Goal: Information Seeking & Learning: Learn about a topic

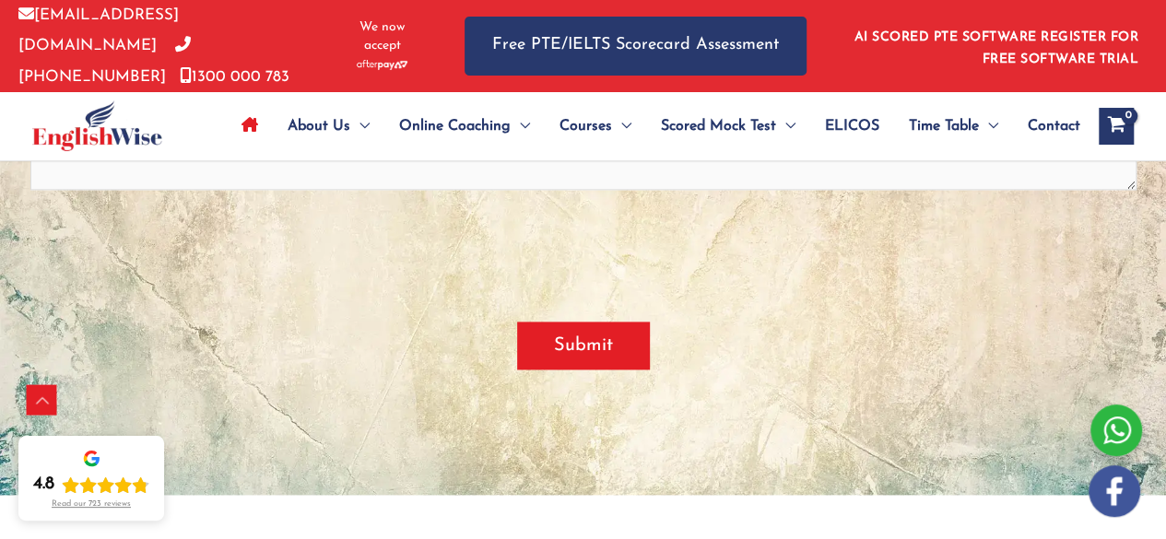
scroll to position [4579, 0]
drag, startPoint x: 491, startPoint y: 431, endPoint x: 431, endPoint y: 294, distance: 149.4
click at [431, 294] on div "Get in Touch " * " indicates required fields Full name * Phone number * Email *…" at bounding box center [583, 64] width 1106 height 859
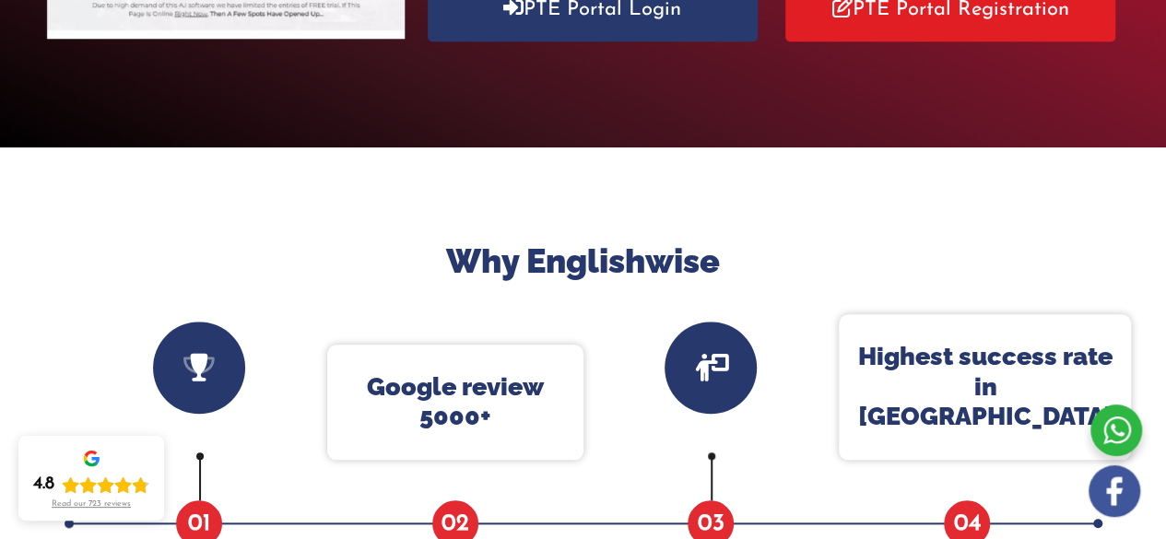
scroll to position [0, 0]
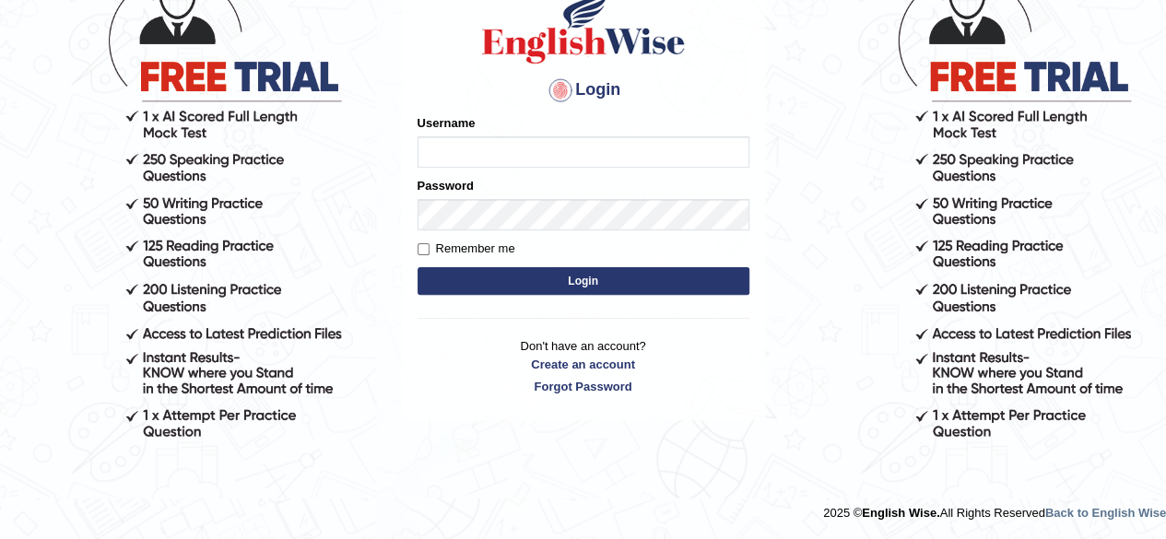
scroll to position [40, 0]
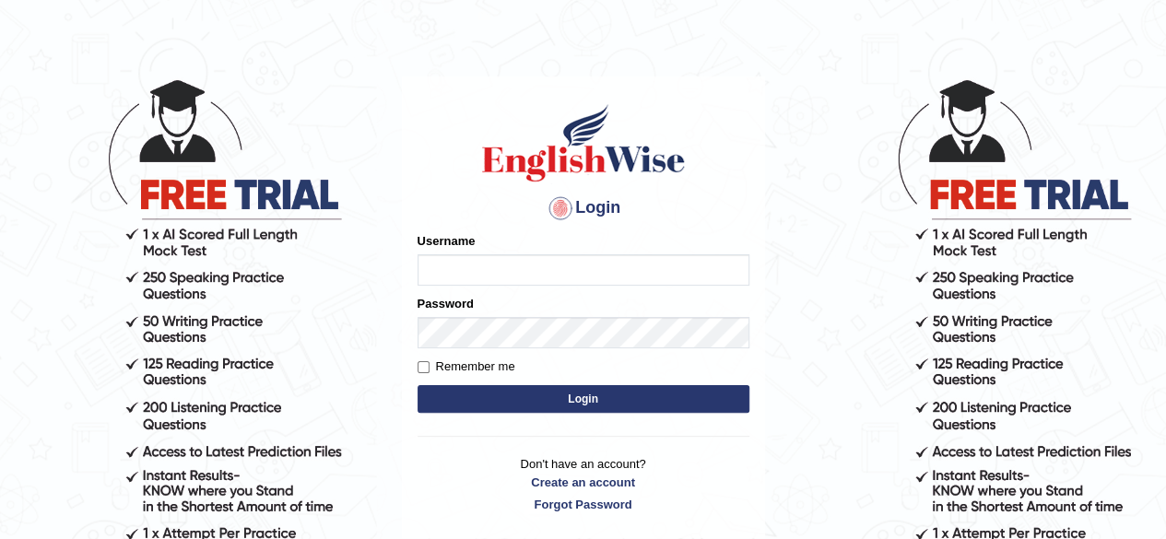
click at [440, 282] on input "Username" at bounding box center [584, 269] width 332 height 31
type input "[PERSON_NAME]"
type input "J"
click at [521, 258] on input "abdulkhalidJ" at bounding box center [584, 269] width 332 height 31
click at [513, 278] on input "abdulkhalidJ" at bounding box center [584, 269] width 332 height 31
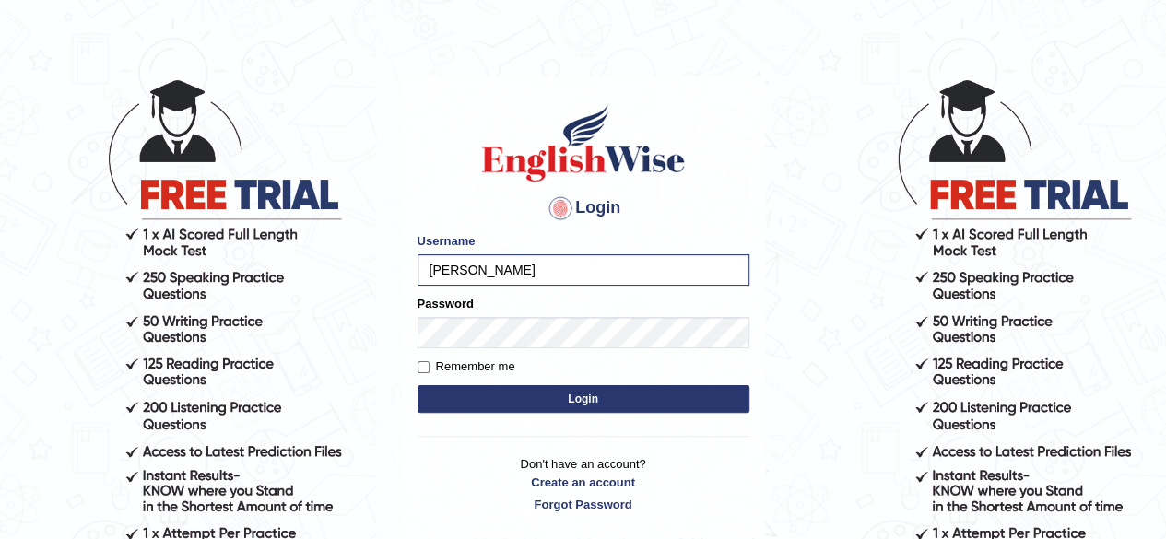
click at [418, 385] on button "Login" at bounding box center [584, 399] width 332 height 28
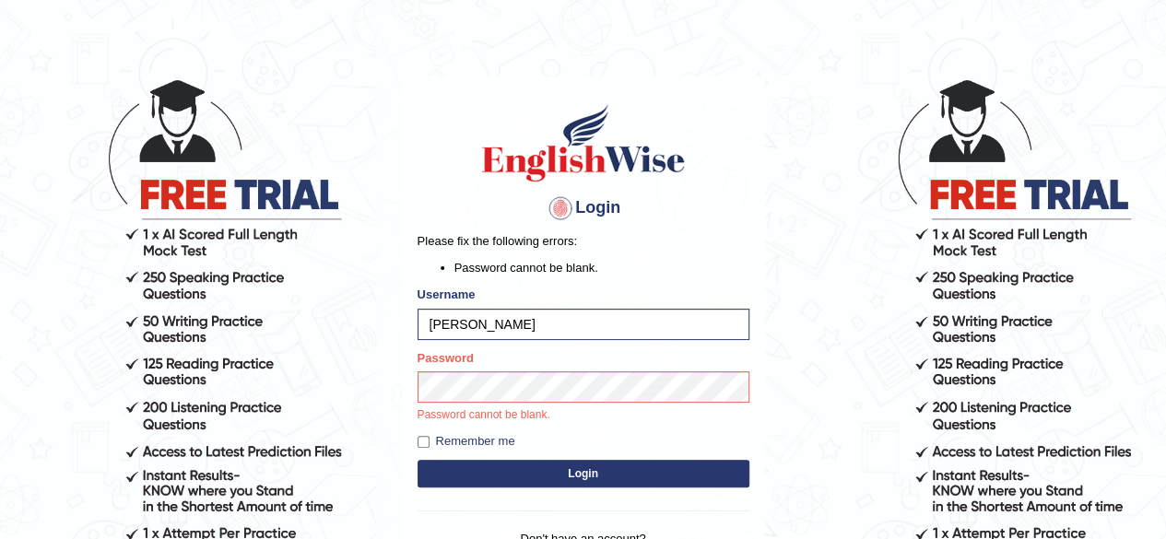
click at [502, 329] on input "abdulkhalid" at bounding box center [584, 324] width 332 height 31
click at [516, 315] on input "abdulkhalid" at bounding box center [584, 324] width 332 height 31
type input "abdulkhalidJ"
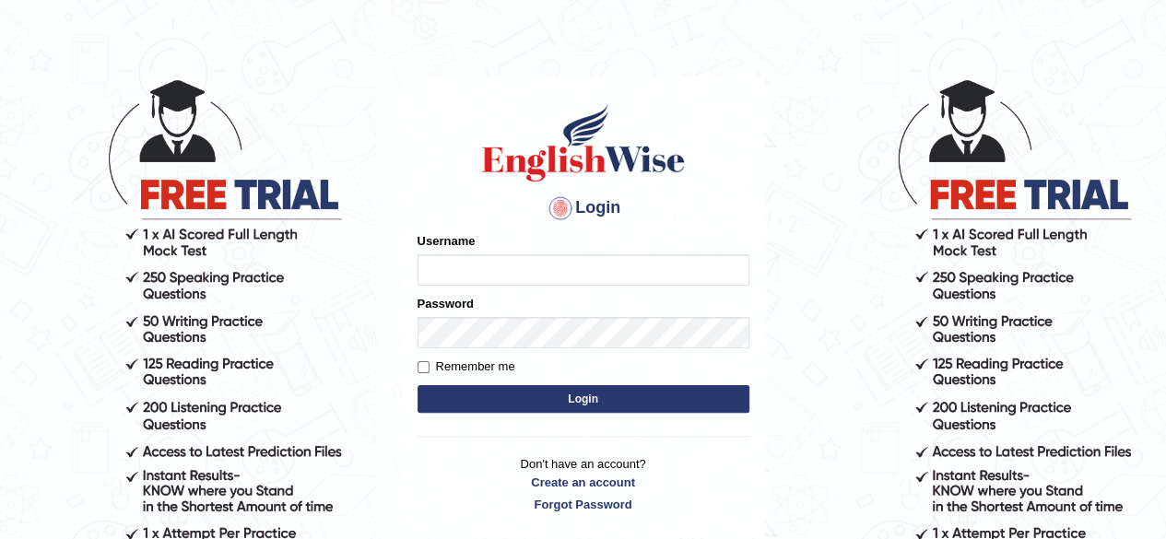
click at [466, 268] on input "Username" at bounding box center [584, 269] width 332 height 31
click at [489, 82] on div "Login Please fix the following errors: Username Password Remember me Login Don'…" at bounding box center [583, 308] width 363 height 462
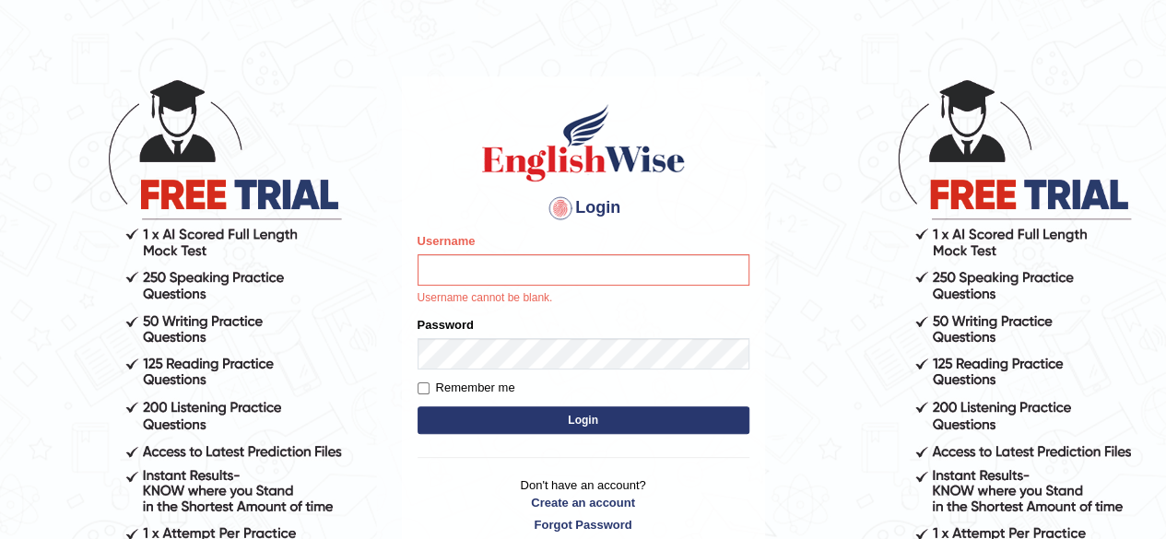
click at [416, 177] on div "Login Please fix the following errors: Username Username cannot be blank. Passw…" at bounding box center [583, 318] width 363 height 482
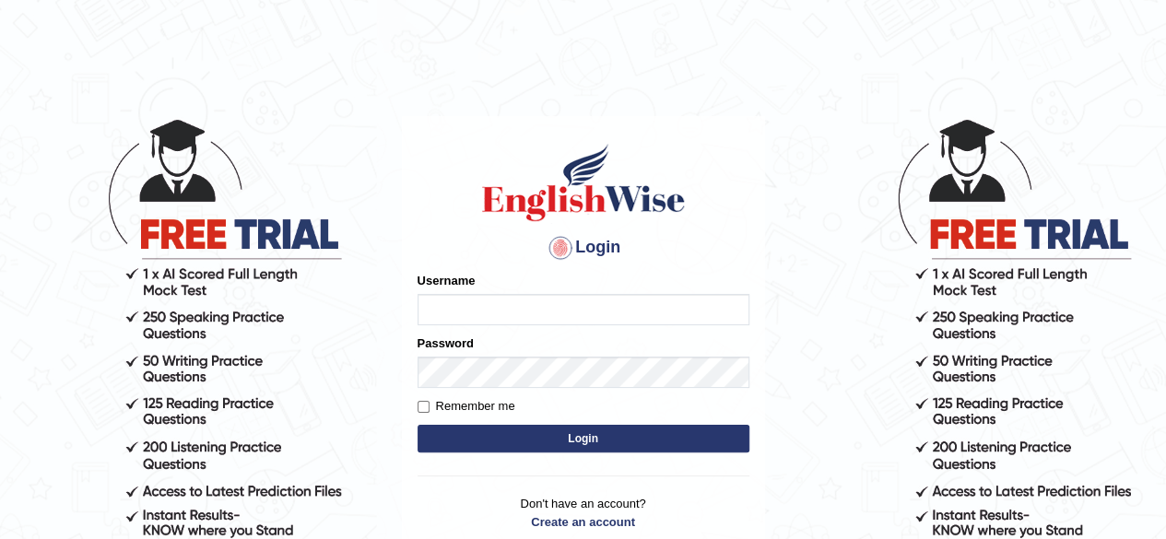
click at [456, 317] on input "Username" at bounding box center [584, 309] width 332 height 31
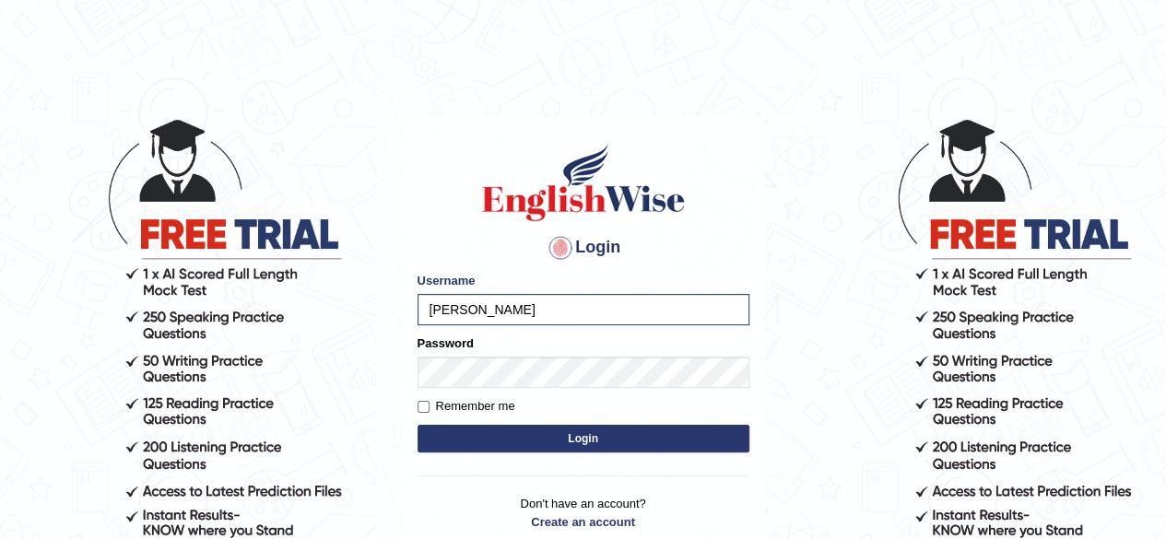
click at [562, 390] on form "Please fix the following errors: Username [PERSON_NAME] Password Remember me Lo…" at bounding box center [584, 364] width 332 height 185
click at [527, 321] on input "abdulkhalid_" at bounding box center [584, 309] width 332 height 31
click at [517, 309] on input "abdulkhalid_paramatta" at bounding box center [584, 309] width 332 height 31
type input "abdulkhalid_parramatta"
click at [422, 407] on input "Remember me" at bounding box center [424, 407] width 12 height 12
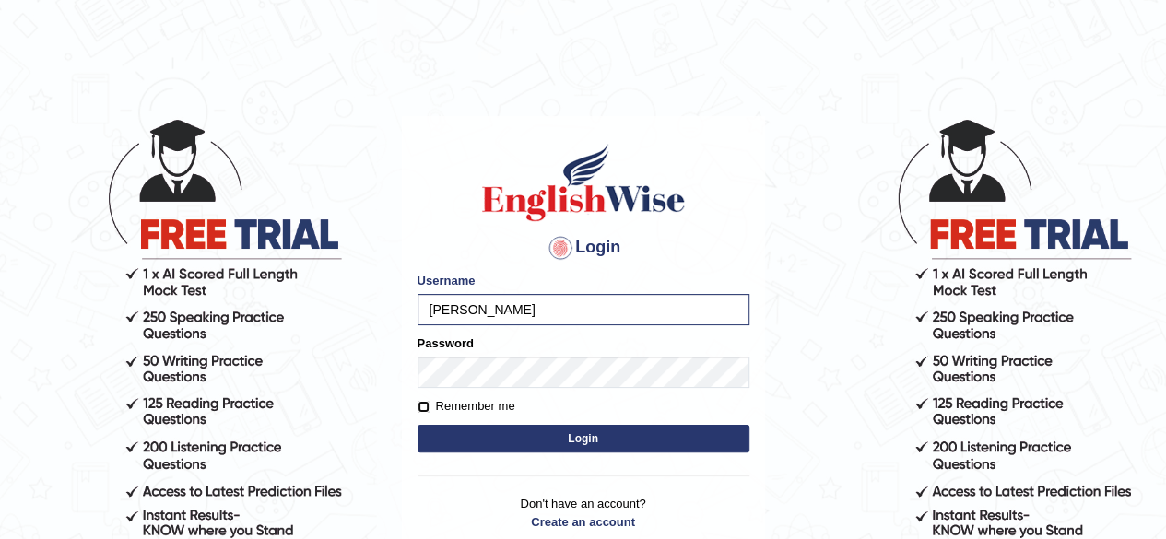
checkbox input "true"
click at [531, 432] on button "Login" at bounding box center [584, 439] width 332 height 28
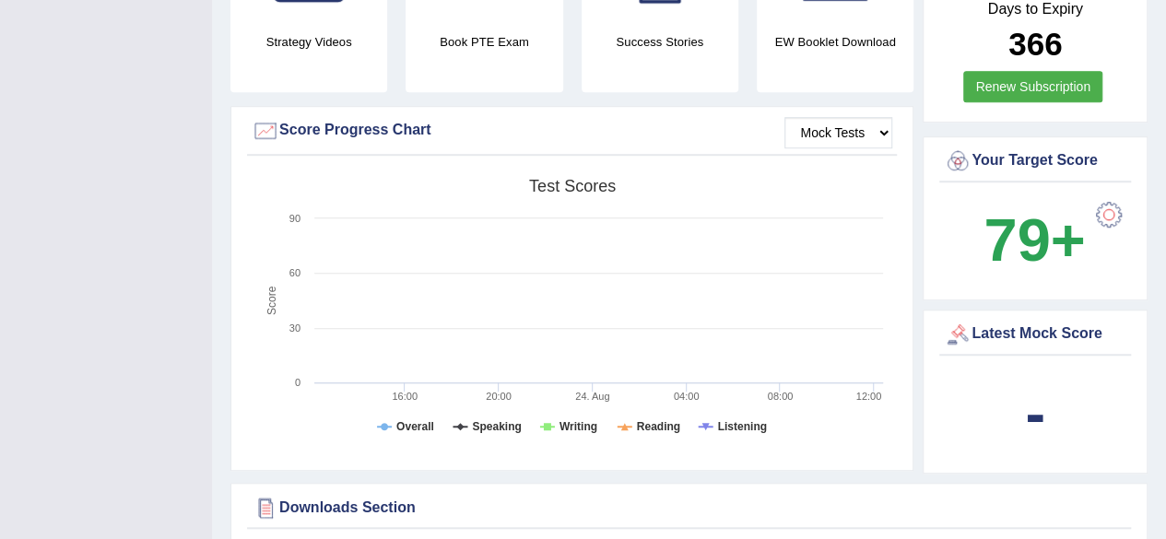
scroll to position [647, 0]
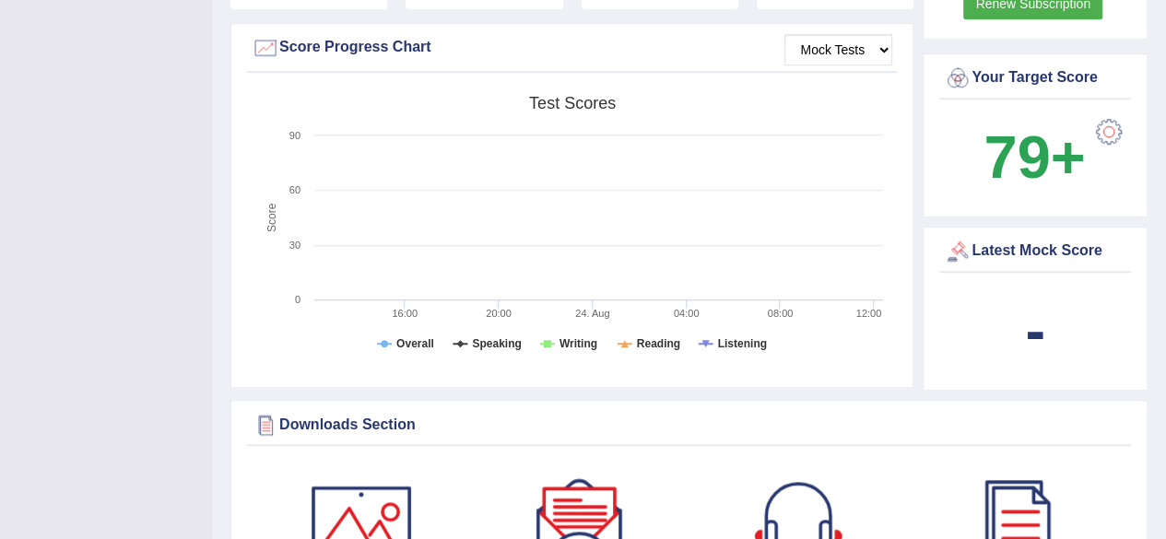
click at [998, 245] on div "Latest Mock Score" at bounding box center [1035, 252] width 183 height 28
click at [1023, 331] on div "-" at bounding box center [1035, 331] width 183 height 89
click at [968, 244] on div at bounding box center [958, 252] width 28 height 28
click at [877, 45] on select "Mock Tests" at bounding box center [839, 49] width 108 height 31
click at [785, 34] on select "Mock Tests" at bounding box center [839, 49] width 108 height 31
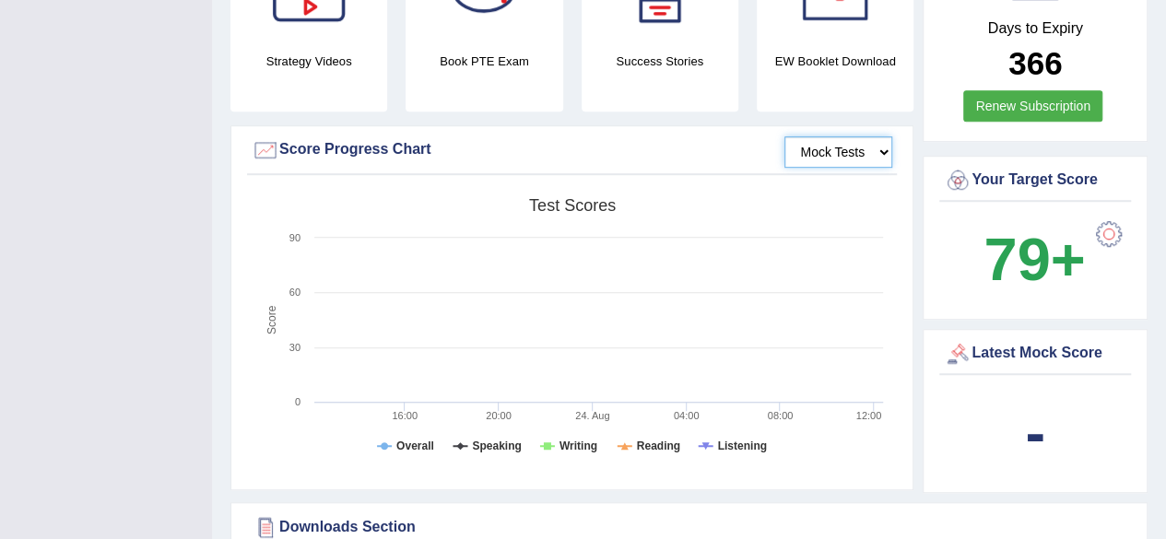
scroll to position [552, 0]
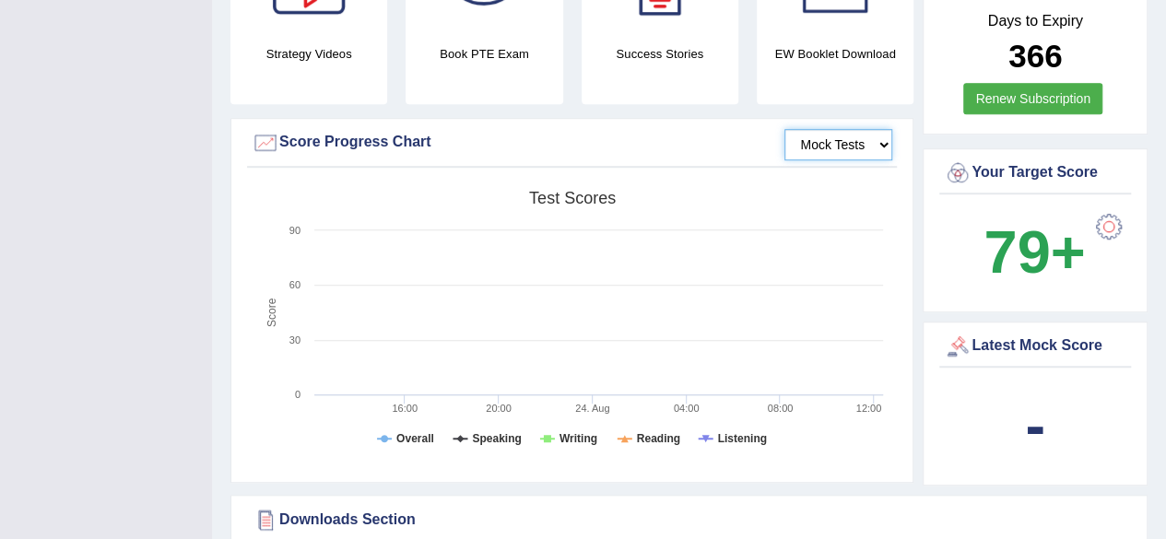
click at [872, 133] on select "Mock Tests" at bounding box center [839, 144] width 108 height 31
click at [854, 139] on select "Mock Tests" at bounding box center [839, 144] width 108 height 31
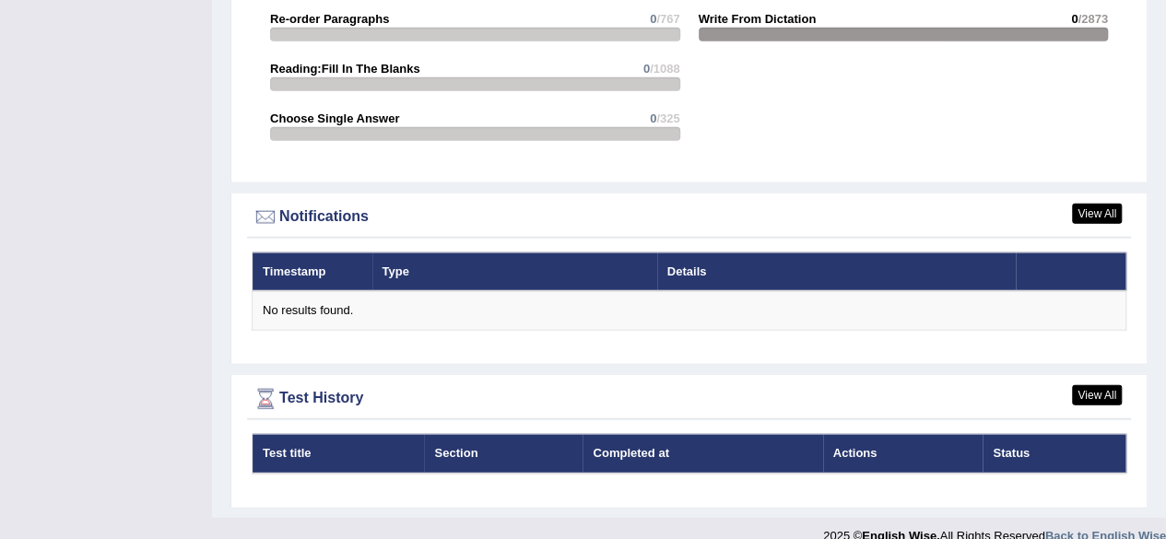
scroll to position [2188, 0]
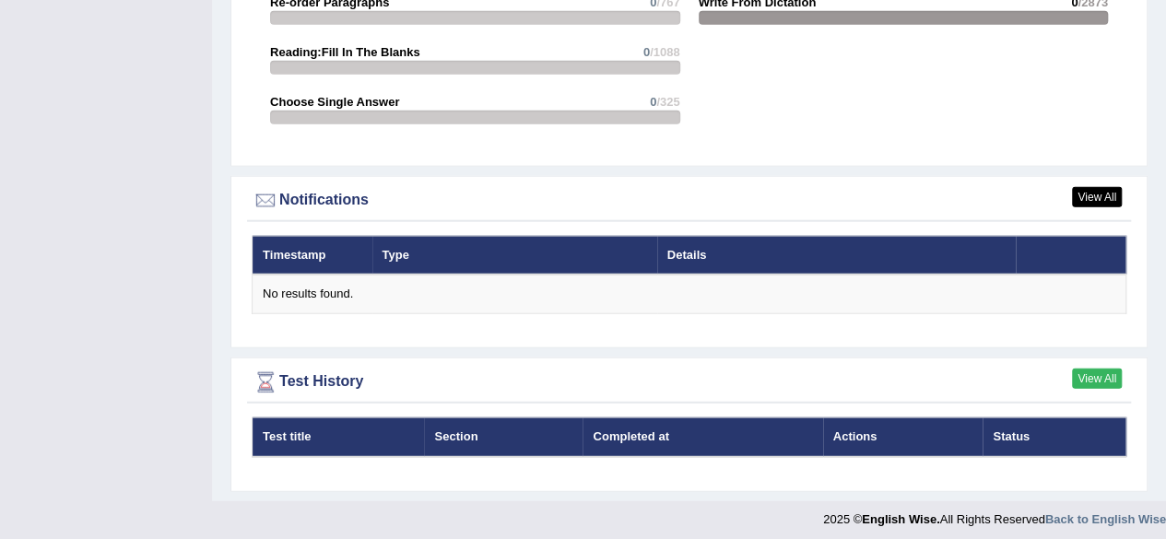
click at [1106, 372] on link "View All" at bounding box center [1097, 379] width 50 height 20
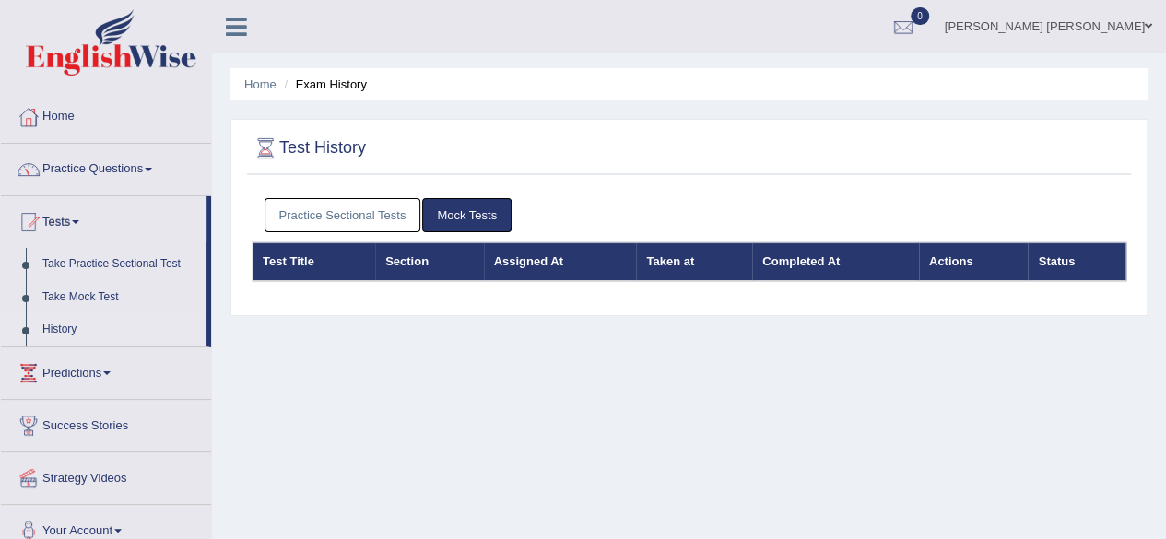
click at [74, 224] on link "Tests" at bounding box center [104, 219] width 206 height 46
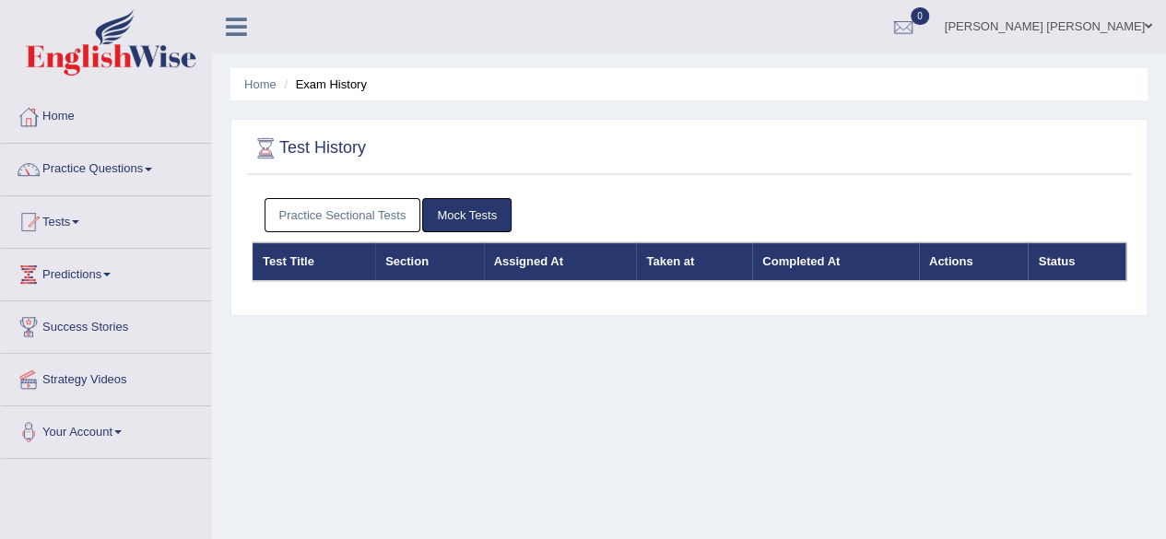
click at [78, 216] on link "Tests" at bounding box center [106, 219] width 210 height 46
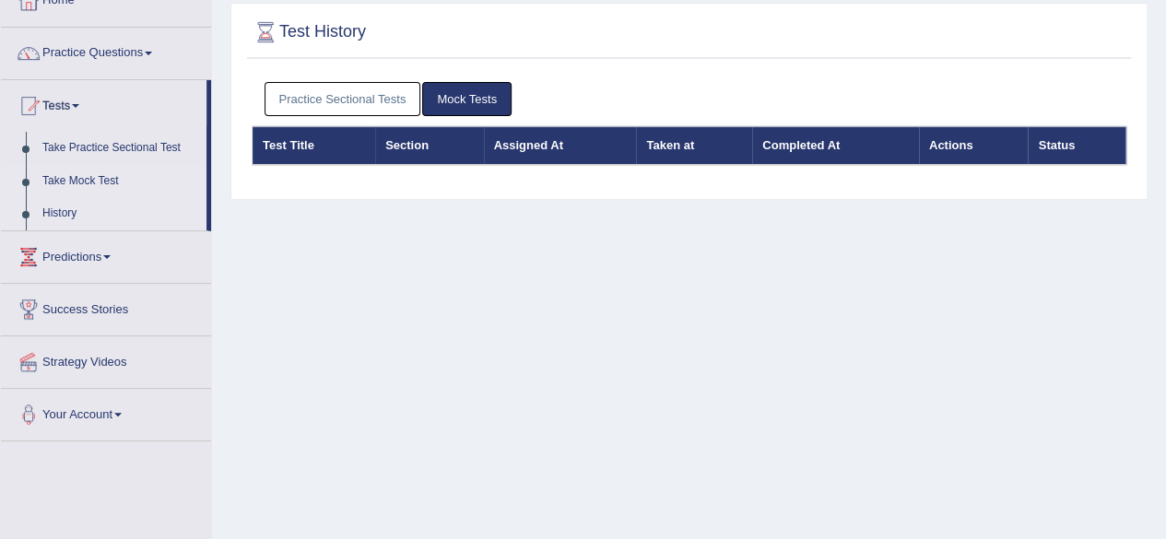
scroll to position [115, 0]
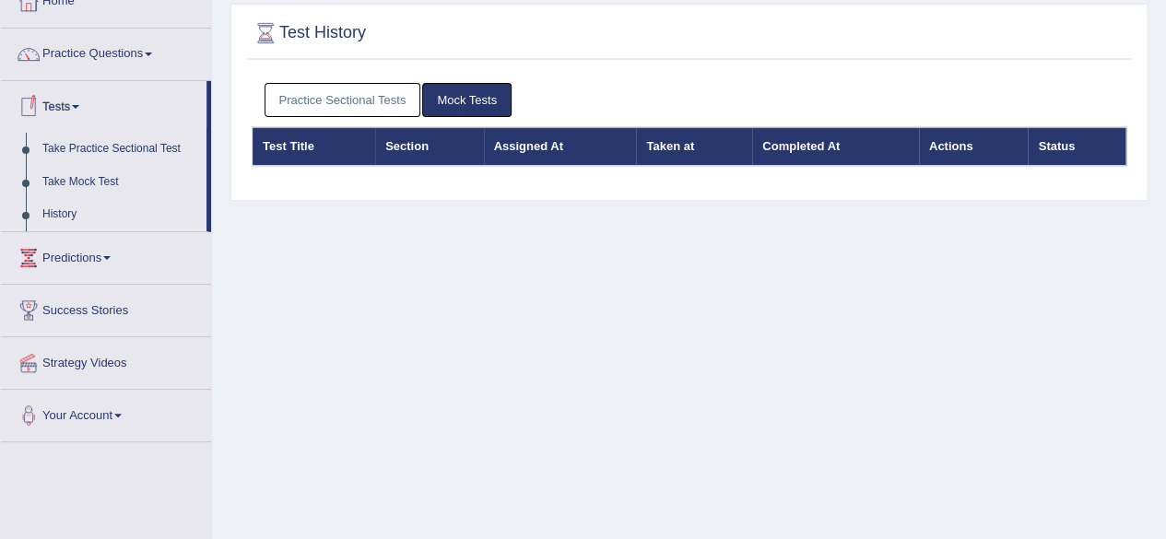
click at [89, 99] on link "Tests" at bounding box center [104, 104] width 206 height 46
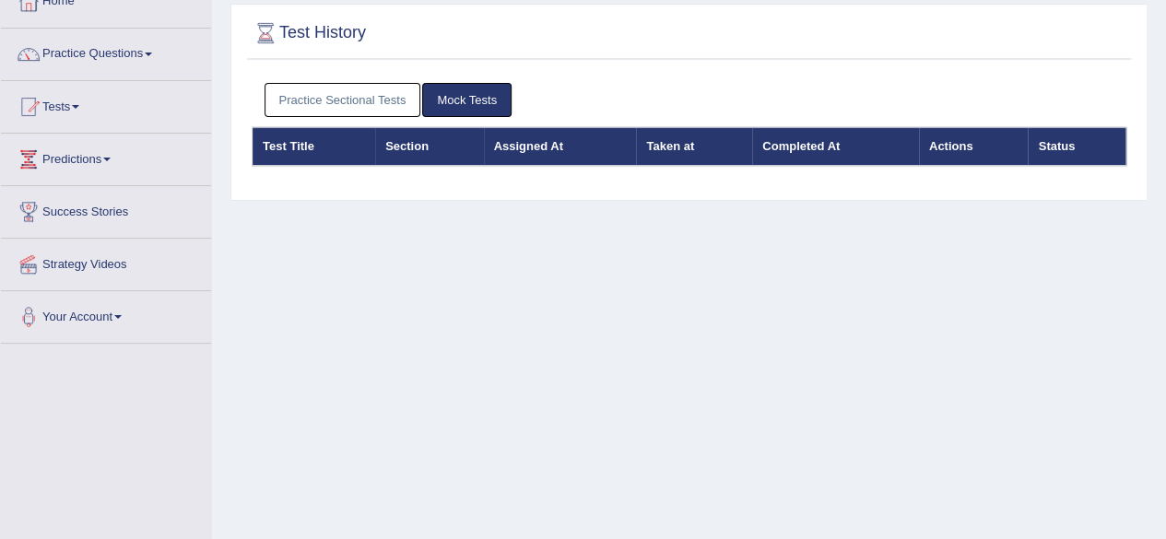
click at [75, 102] on link "Tests" at bounding box center [106, 104] width 210 height 46
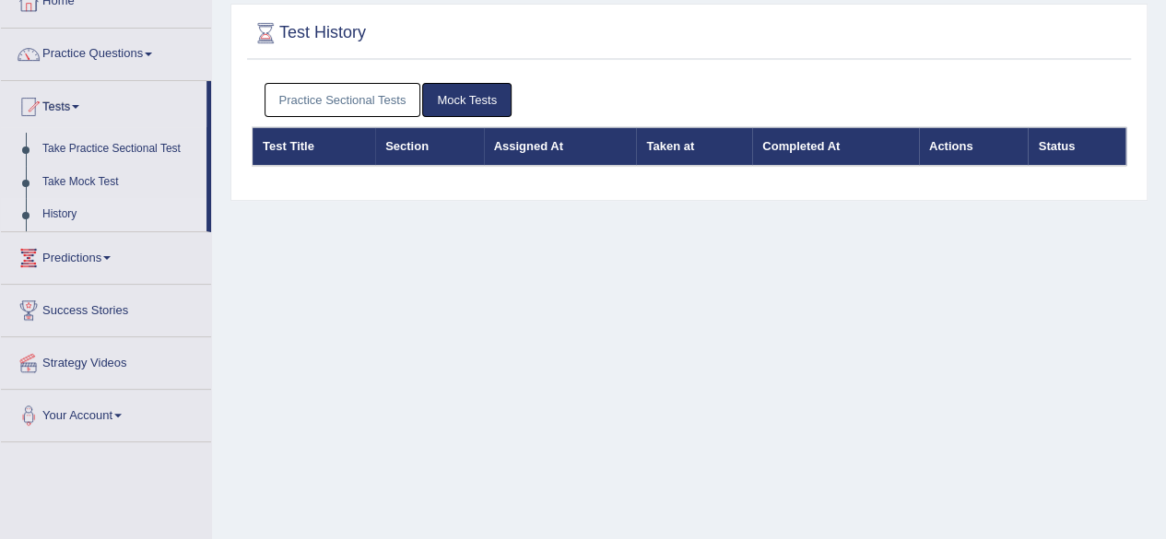
click at [61, 212] on link "History" at bounding box center [120, 214] width 172 height 33
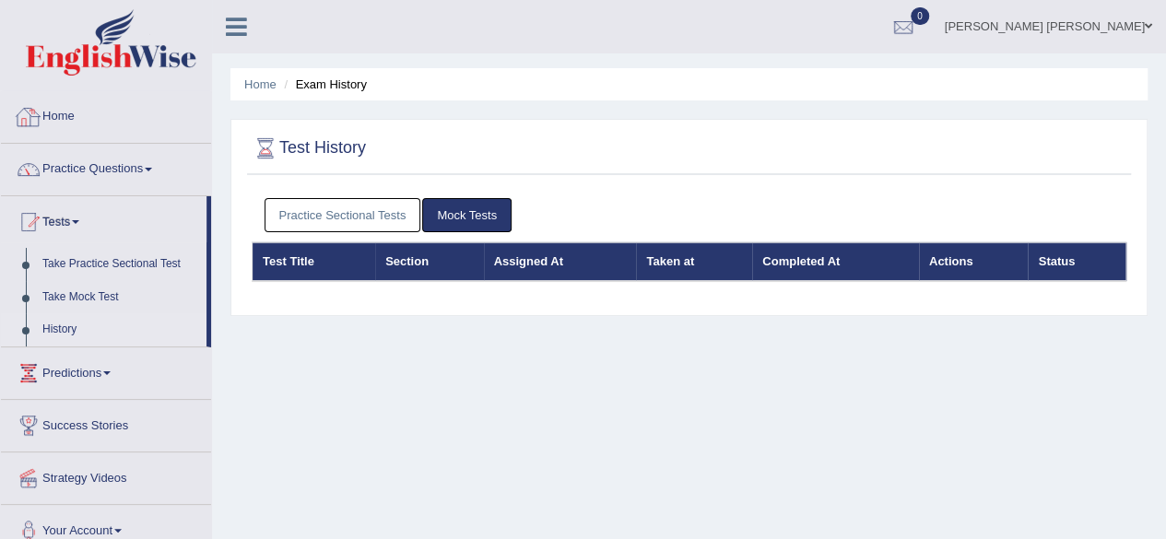
click at [58, 119] on link "Home" at bounding box center [106, 114] width 210 height 46
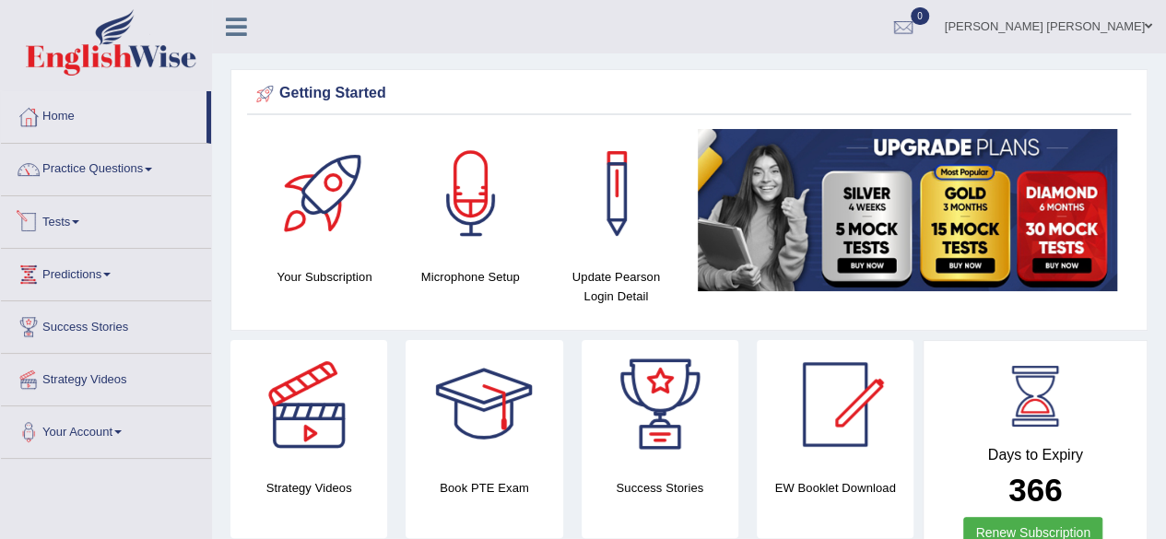
click at [74, 222] on link "Tests" at bounding box center [106, 219] width 210 height 46
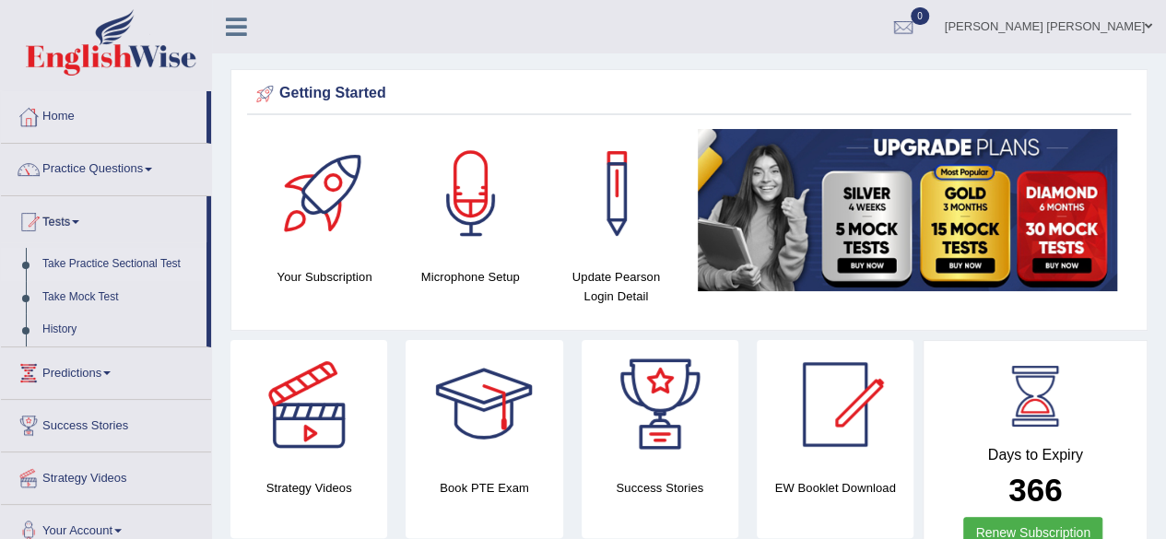
click at [77, 266] on link "Take Practice Sectional Test" at bounding box center [120, 264] width 172 height 33
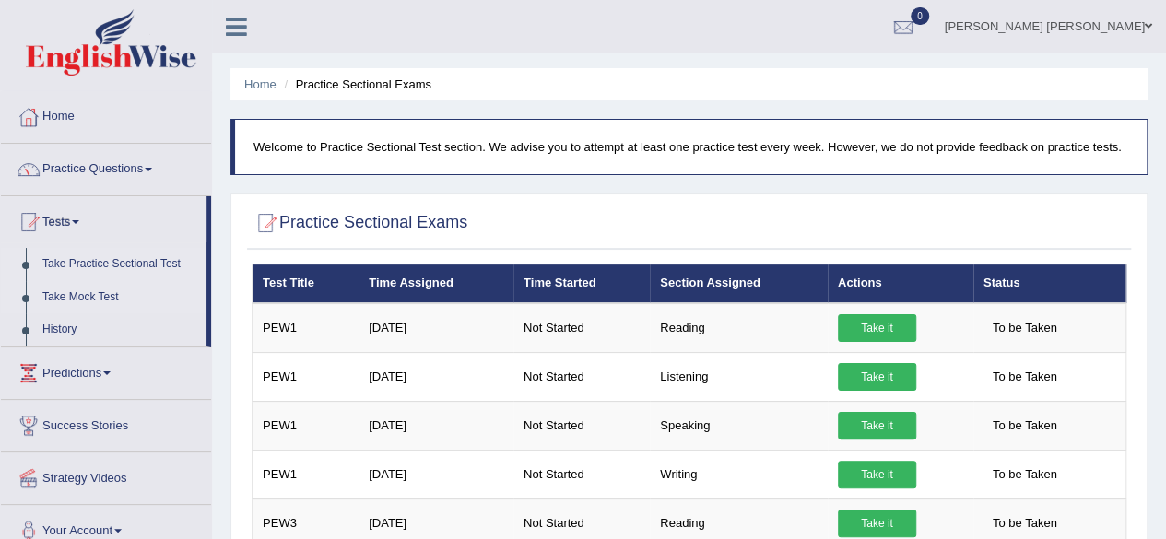
click at [69, 292] on link "Take Mock Test" at bounding box center [120, 297] width 172 height 33
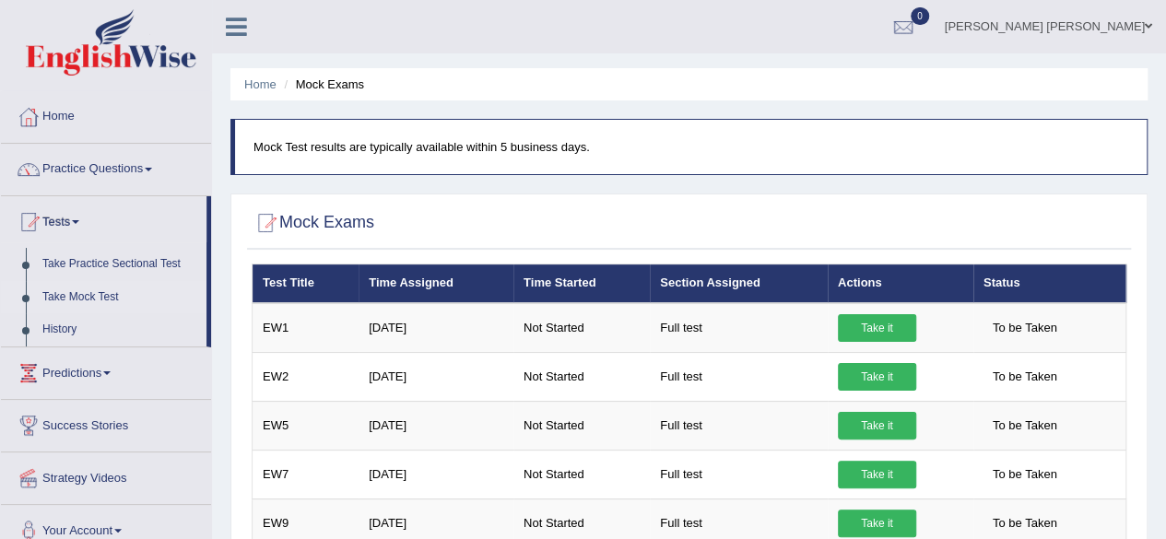
click at [105, 290] on link "Take Mock Test" at bounding box center [120, 297] width 172 height 33
click at [63, 132] on link "Home" at bounding box center [106, 114] width 210 height 46
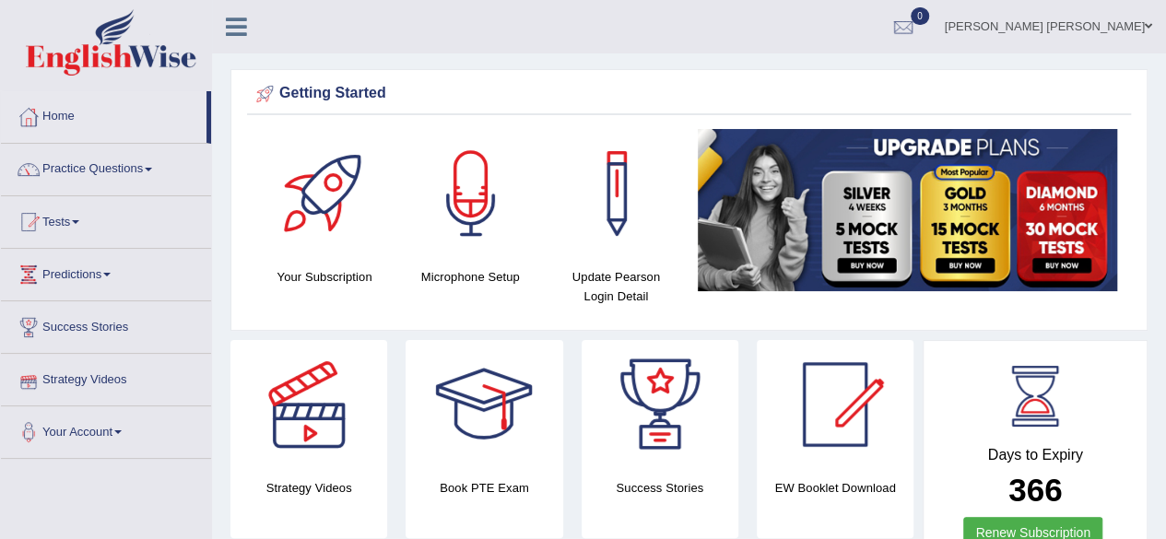
click at [105, 374] on link "Strategy Videos" at bounding box center [106, 377] width 210 height 46
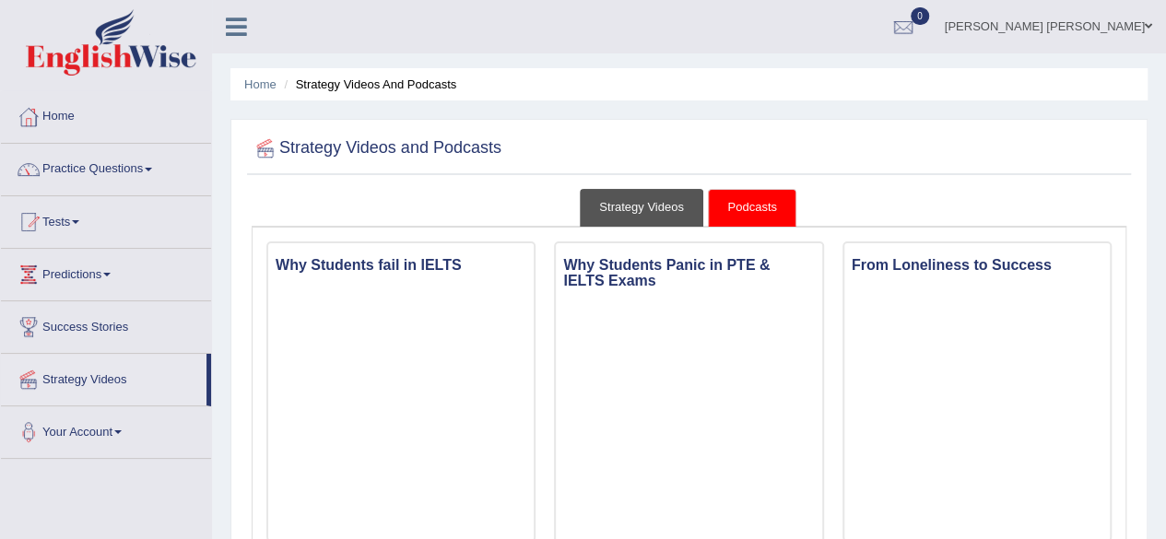
click at [669, 212] on link "Strategy Videos" at bounding box center [642, 208] width 124 height 38
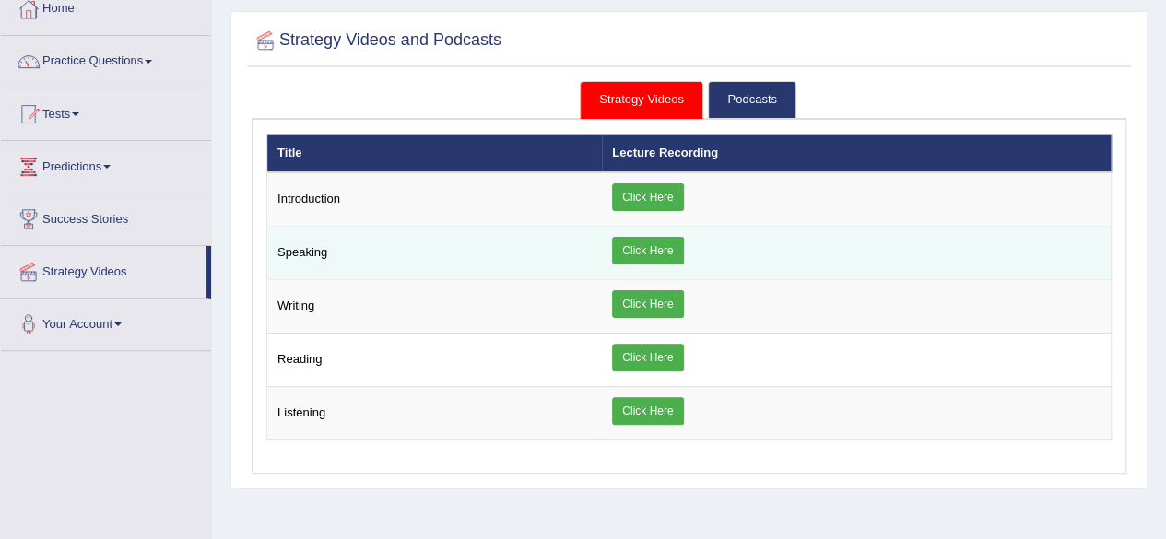
scroll to position [118, 0]
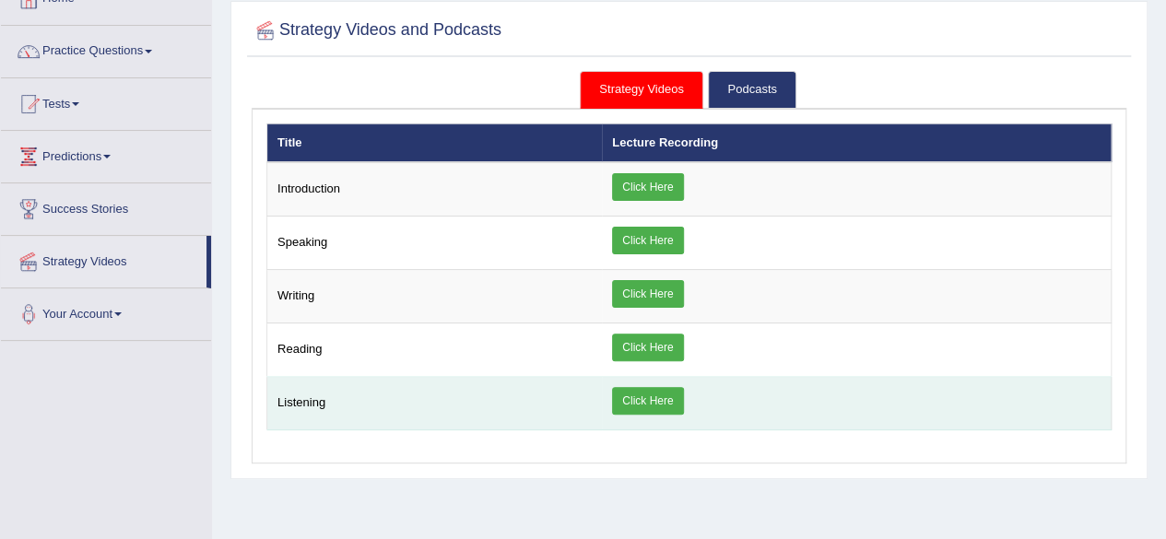
click at [631, 390] on link "Click Here" at bounding box center [647, 401] width 71 height 28
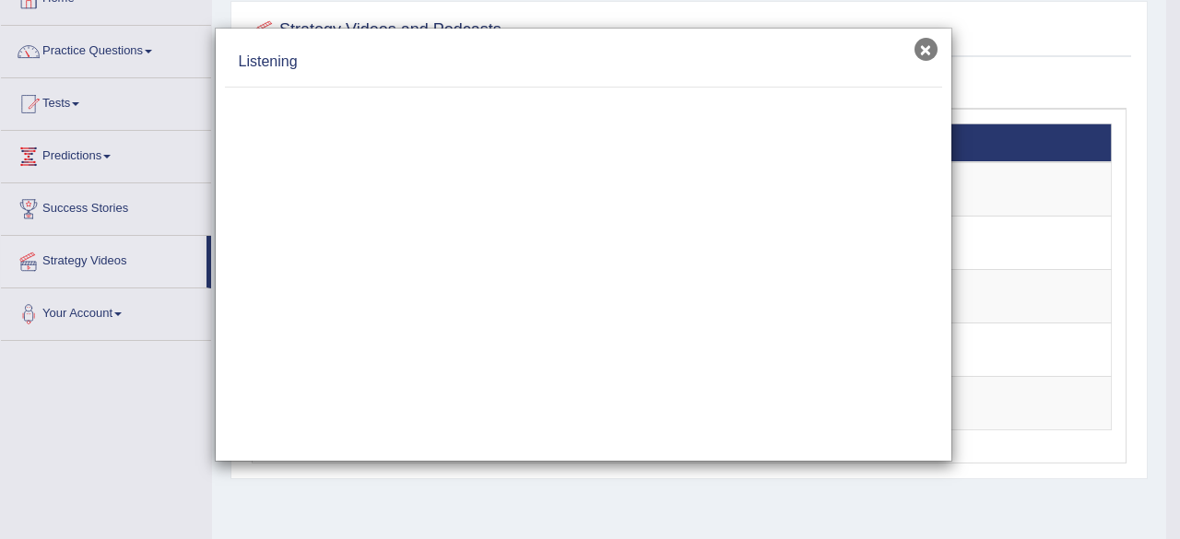
click at [926, 55] on button "×" at bounding box center [926, 49] width 23 height 23
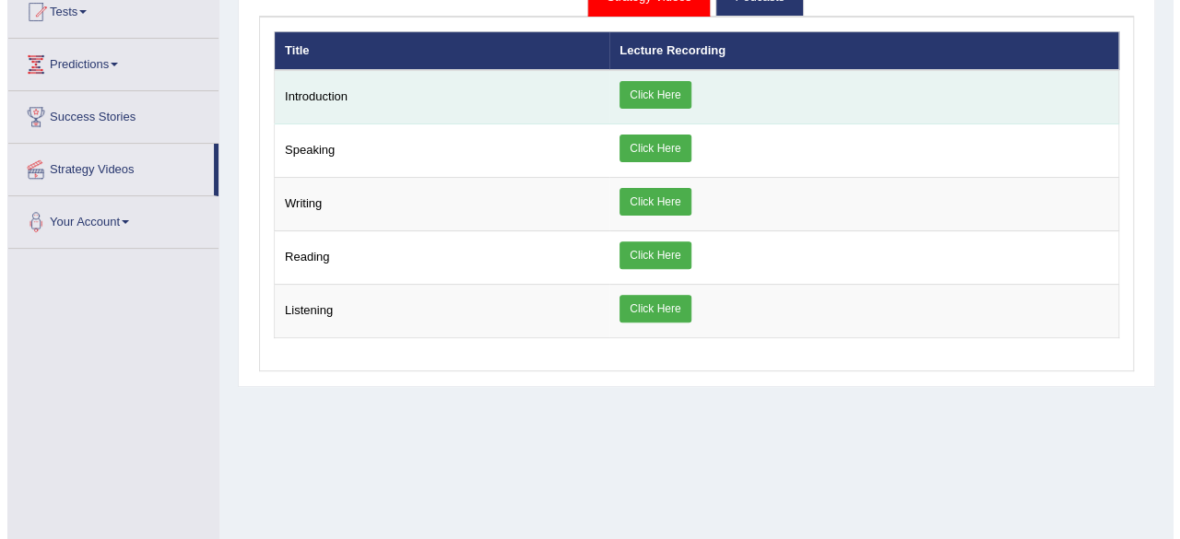
scroll to position [261, 0]
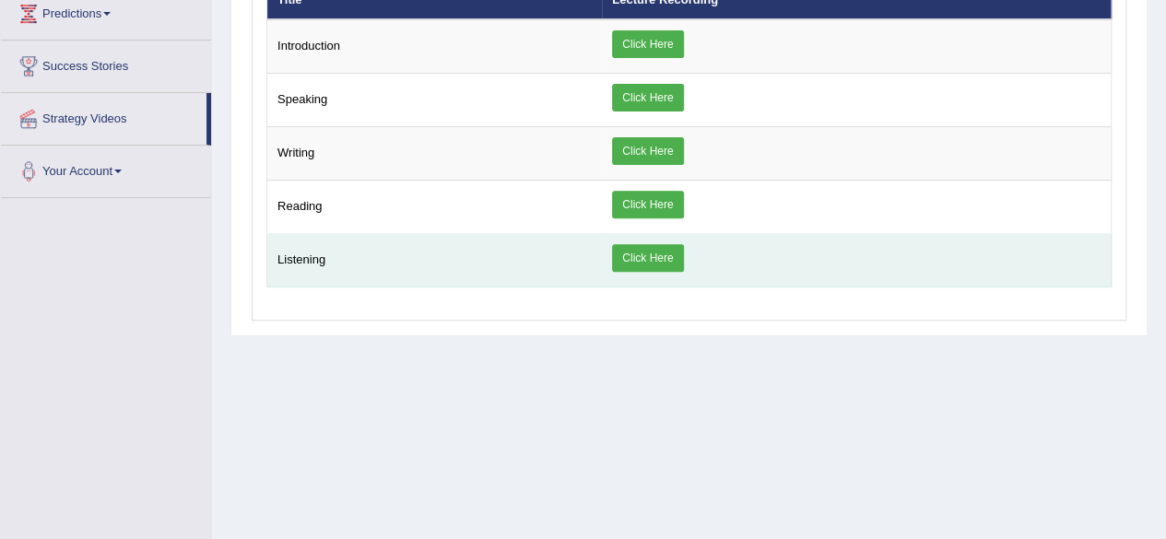
click at [640, 254] on link "Click Here" at bounding box center [647, 258] width 71 height 28
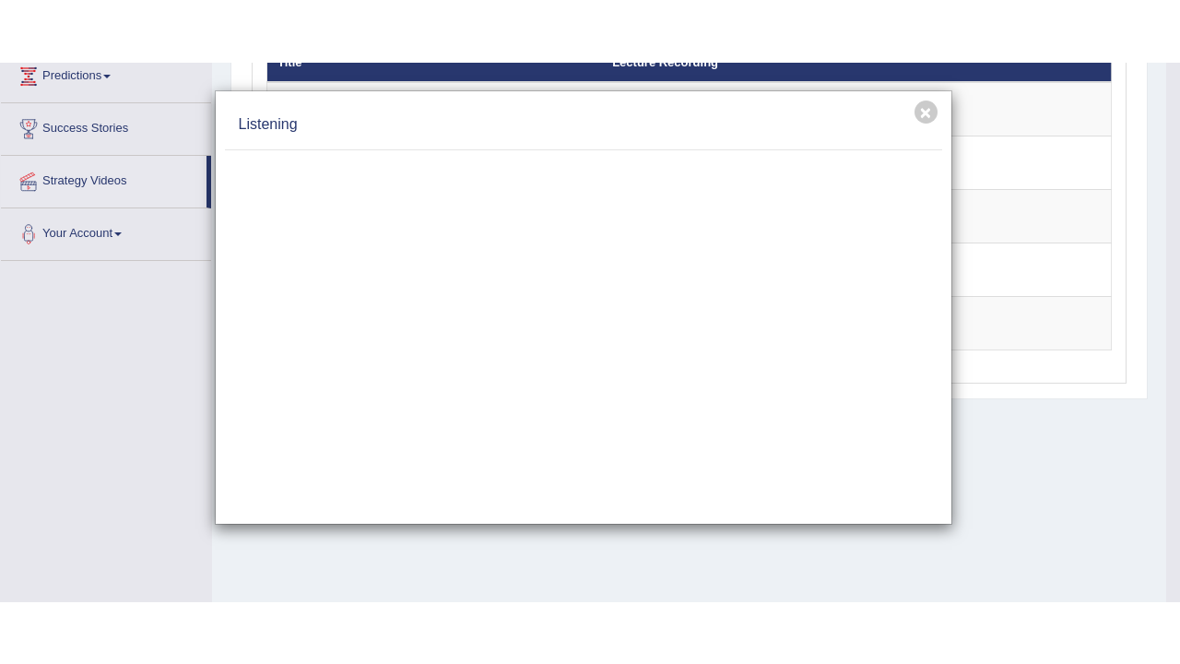
scroll to position [0, 0]
